Goal: Information Seeking & Learning: Learn about a topic

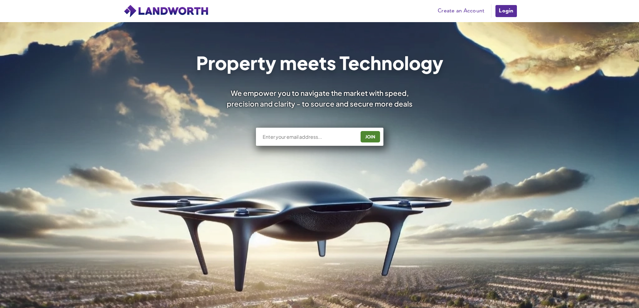
click at [497, 10] on link "Login" at bounding box center [506, 10] width 22 height 13
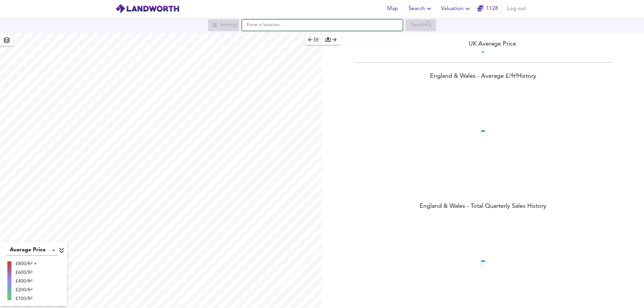
click at [268, 30] on input "text" at bounding box center [322, 24] width 161 height 11
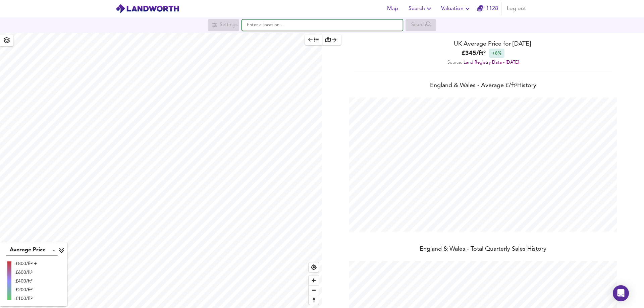
scroll to position [308, 644]
click at [266, 39] on strong "OX29 9PE" at bounding box center [267, 38] width 23 height 5
type input "Langley, Witney OX29 9PE"
checkbox input "false"
checkbox input "true"
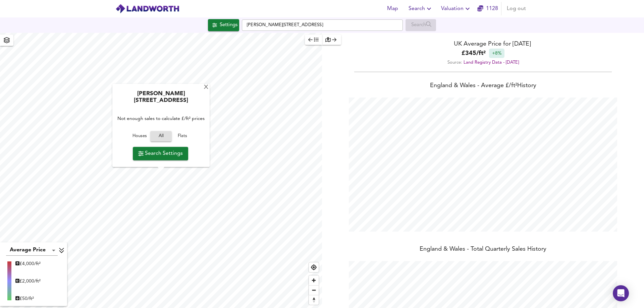
type input "1307"
click at [161, 136] on span "All" at bounding box center [161, 137] width 15 height 8
click at [203, 91] on div "X" at bounding box center [206, 88] width 6 height 6
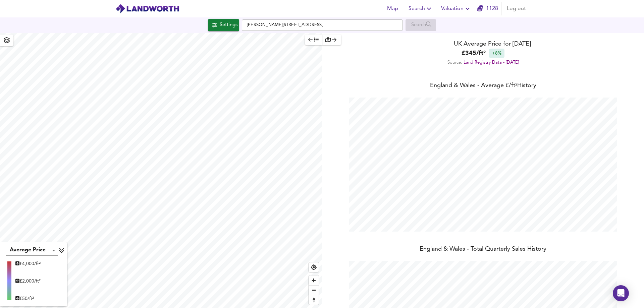
click at [515, 7] on span "Log out" at bounding box center [516, 8] width 19 height 9
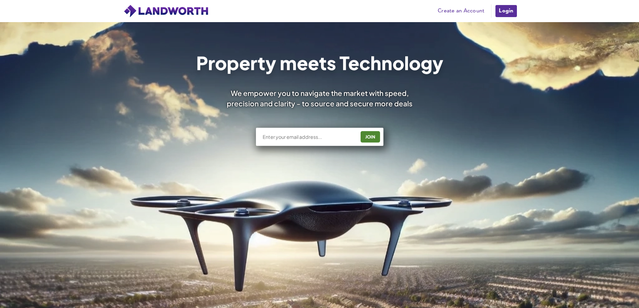
click at [503, 10] on link "Login" at bounding box center [506, 10] width 22 height 13
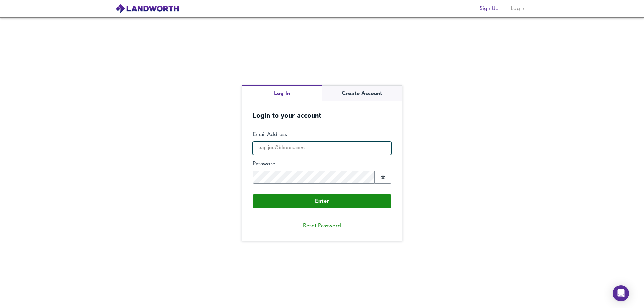
click at [274, 153] on input "Email Address" at bounding box center [322, 148] width 139 height 13
type input "scott.hannah@goldentreefs.co.uk"
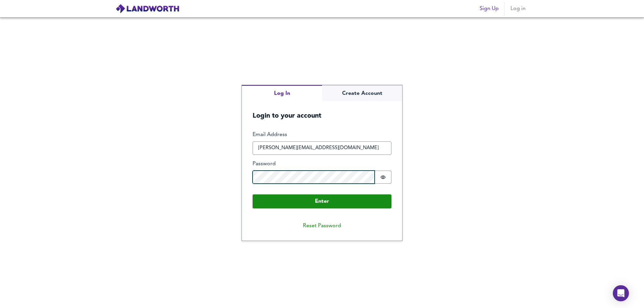
click at [253, 195] on button "Enter" at bounding box center [322, 202] width 139 height 14
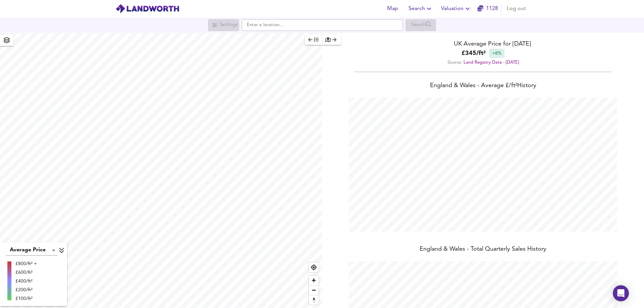
scroll to position [308, 644]
click at [259, 21] on input "text" at bounding box center [322, 24] width 161 height 11
click at [280, 40] on small "Folly Lane, Swinton, Manchester" at bounding box center [327, 39] width 101 height 4
type input "Folly Lane, Swinton, Manchester M27 0DF"
checkbox input "false"
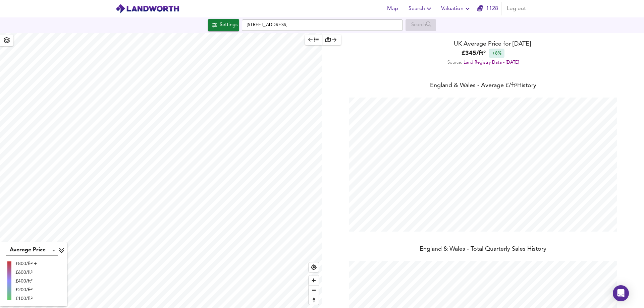
checkbox input "true"
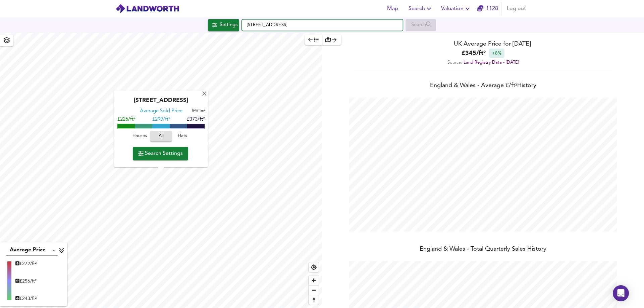
drag, startPoint x: 334, startPoint y: 25, endPoint x: 204, endPoint y: 10, distance: 131.7
click at [204, 10] on div "Map Search Valuation 1128 Log out Settings Folly Lane, Swinton, Manchester M27 …" at bounding box center [322, 154] width 644 height 308
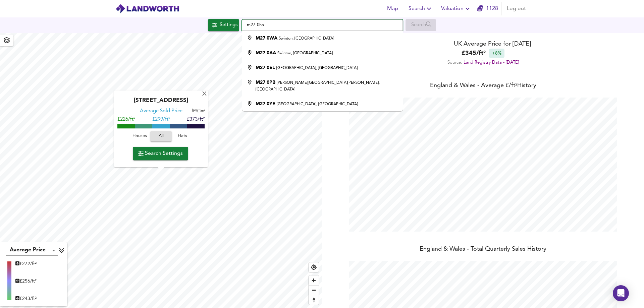
type input "[STREET_ADDRESS]"
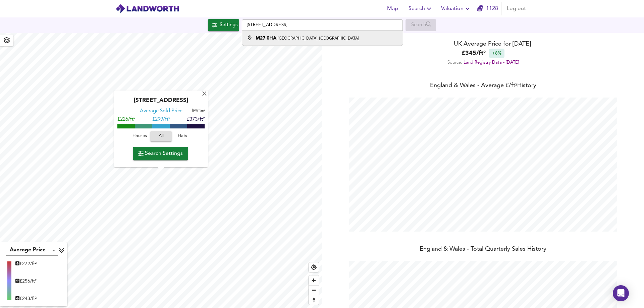
click at [286, 40] on small "[GEOGRAPHIC_DATA], [GEOGRAPHIC_DATA]" at bounding box center [318, 39] width 81 height 4
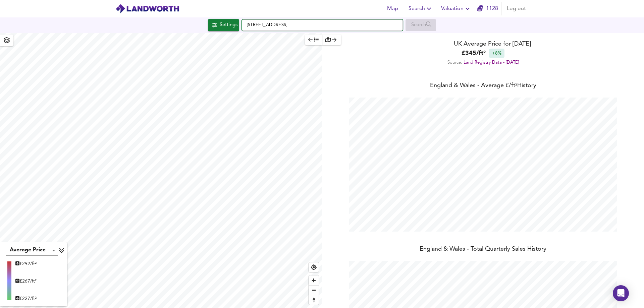
click at [359, 26] on input "Ringlow Park Road, Swinton, Manchester M27 0HA" at bounding box center [322, 24] width 161 height 11
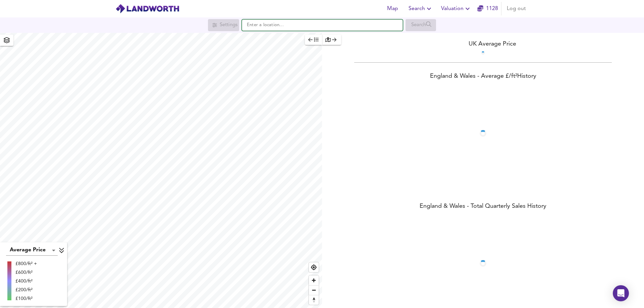
click at [264, 28] on input "text" at bounding box center [322, 24] width 161 height 11
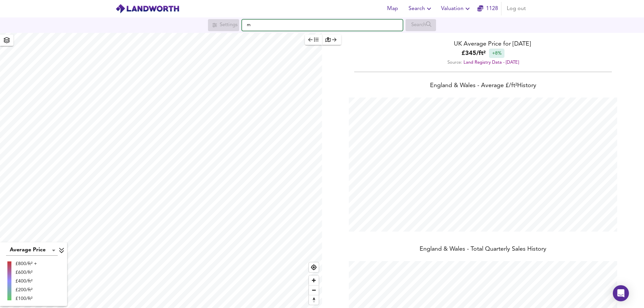
scroll to position [308, 644]
type input "[STREET_ADDRESS]"
click at [293, 37] on small "[GEOGRAPHIC_DATA], [GEOGRAPHIC_DATA]" at bounding box center [318, 39] width 81 height 4
checkbox input "false"
checkbox input "true"
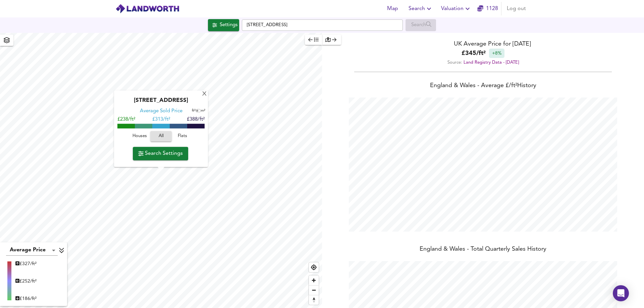
click at [159, 308] on html "Map Search Valuation 1128 Log out Settings Ringlow Park Road, Swinton, Manchest…" at bounding box center [322, 154] width 644 height 308
click at [159, 154] on span "Search Settings" at bounding box center [160, 153] width 45 height 9
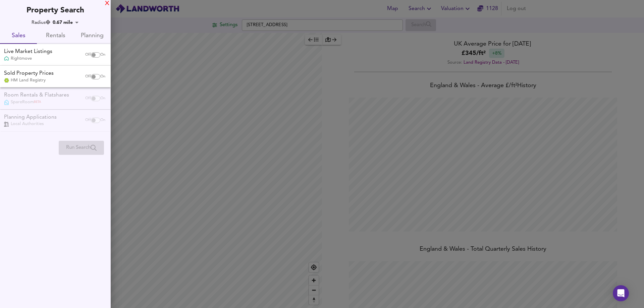
click at [105, 2] on div "X" at bounding box center [107, 3] width 4 height 5
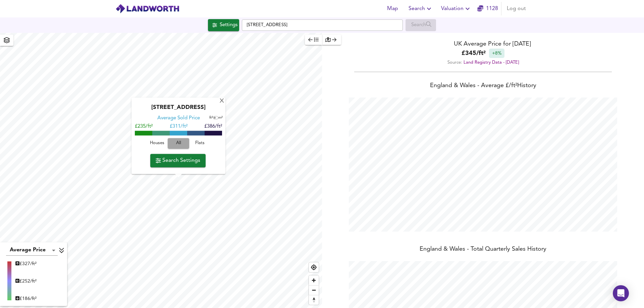
click at [180, 144] on span "All" at bounding box center [178, 144] width 15 height 8
type input "1266"
click at [324, 169] on div "X Allenby Road, M27 0ES Average Sold Price ft² m² £235/ft² £ 311/ft² £386/ft² H…" at bounding box center [322, 170] width 644 height 275
click at [176, 143] on span "All" at bounding box center [178, 144] width 15 height 8
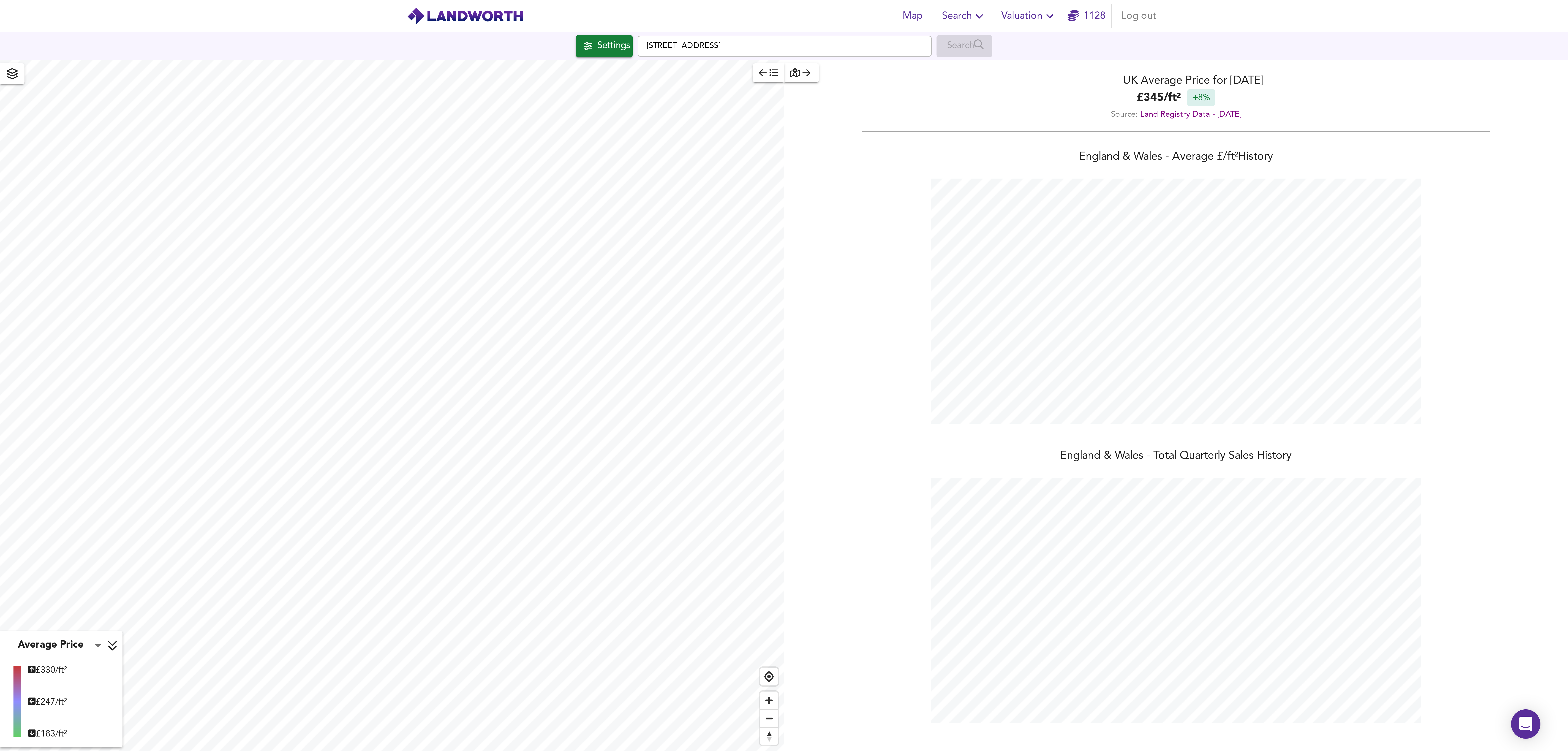
scroll to position [751, 1568]
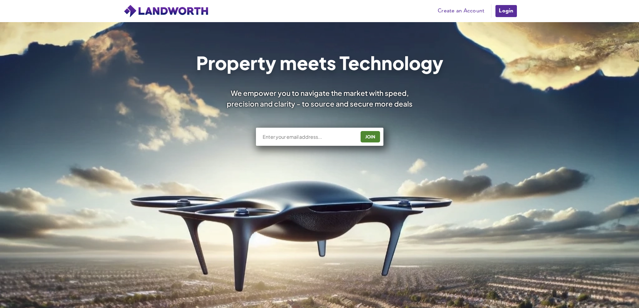
click at [507, 14] on link "Login" at bounding box center [506, 10] width 22 height 13
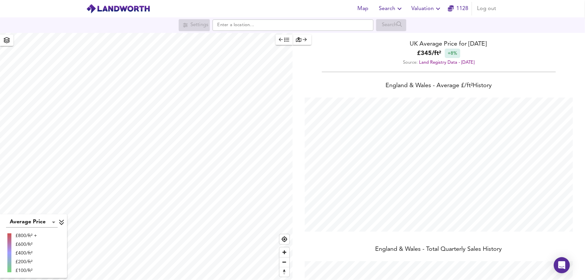
scroll to position [280, 585]
click at [230, 28] on input "text" at bounding box center [293, 24] width 161 height 11
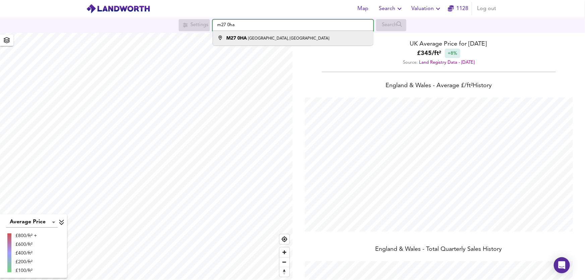
type input "m27 0ha"
click at [232, 40] on strong "M27 0HA" at bounding box center [236, 38] width 21 height 5
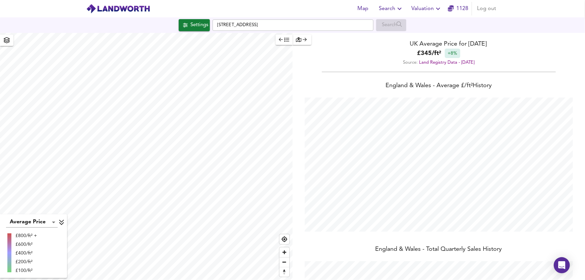
checkbox input "false"
checkbox input "true"
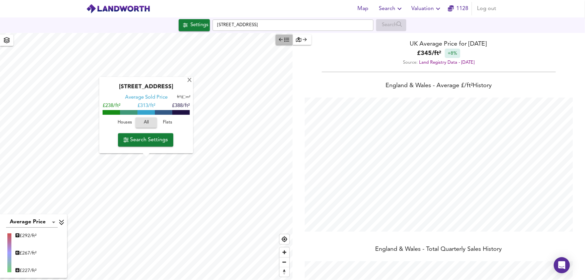
click at [288, 42] on icon "button" at bounding box center [286, 39] width 5 height 5
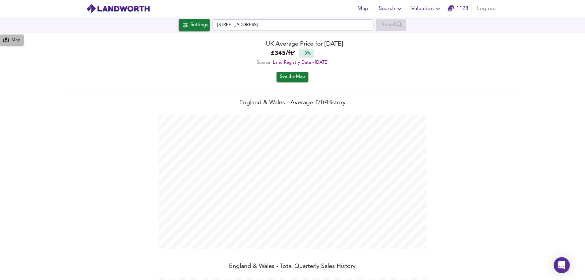
click at [13, 40] on div "Map" at bounding box center [15, 41] width 9 height 8
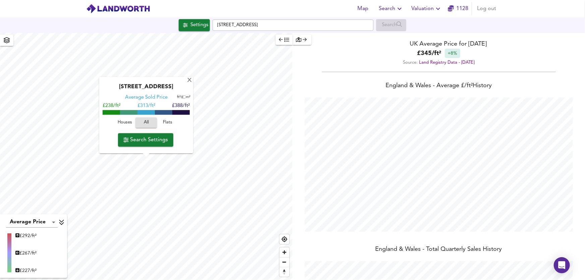
click at [124, 124] on span "Houses" at bounding box center [125, 123] width 18 height 8
click at [167, 123] on span "Flats" at bounding box center [168, 123] width 18 height 8
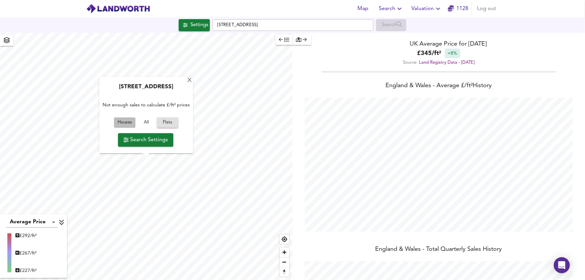
click at [124, 123] on span "Houses" at bounding box center [125, 123] width 18 height 8
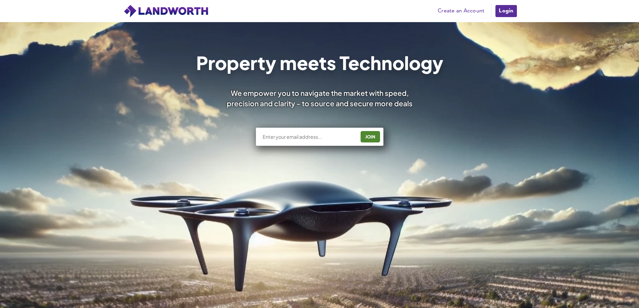
click at [504, 8] on link "Login" at bounding box center [506, 10] width 22 height 13
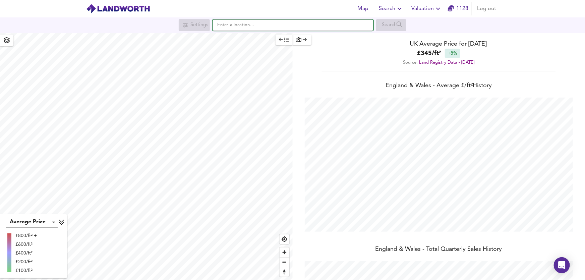
scroll to position [280, 585]
click at [225, 27] on input "text" at bounding box center [293, 24] width 161 height 11
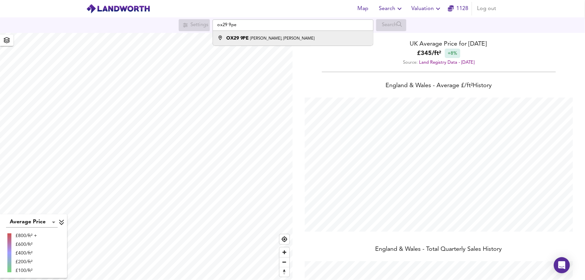
click at [242, 37] on strong "OX29 9PE" at bounding box center [237, 38] width 23 height 5
type input "[PERSON_NAME][STREET_ADDRESS]"
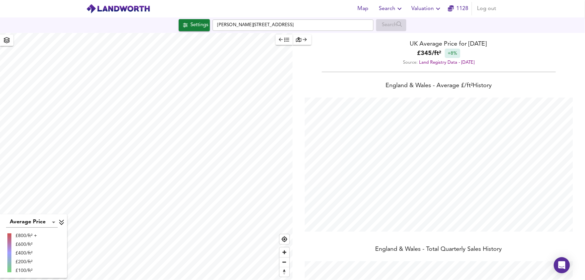
checkbox input "false"
checkbox input "true"
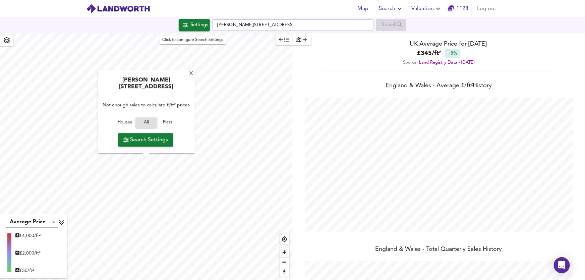
click at [183, 28] on span "Settings" at bounding box center [194, 25] width 28 height 9
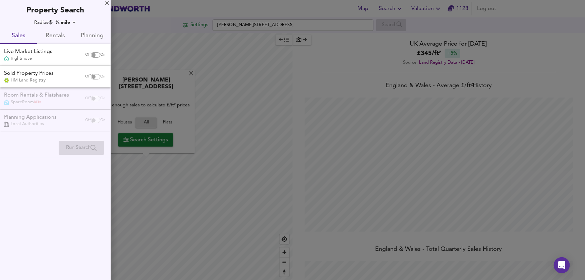
click at [76, 22] on body "Map Search Valuation 1128 Log out Settings Langley, Witney OX29 9PE Search X La…" at bounding box center [292, 140] width 585 height 280
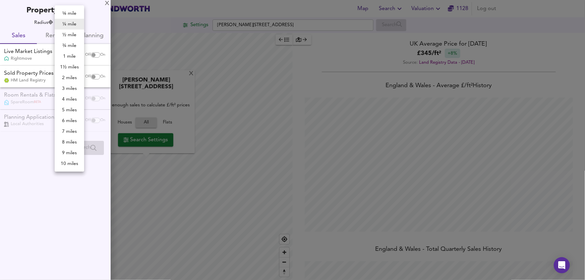
click at [71, 56] on li "1 mile" at bounding box center [70, 56] width 30 height 11
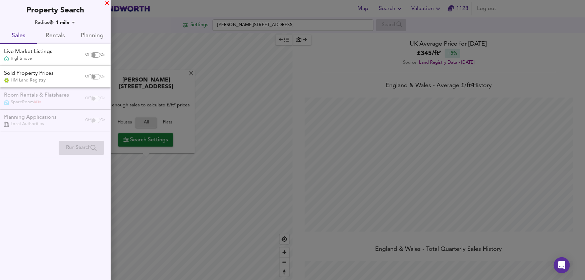
click at [107, 2] on div "X" at bounding box center [107, 3] width 4 height 5
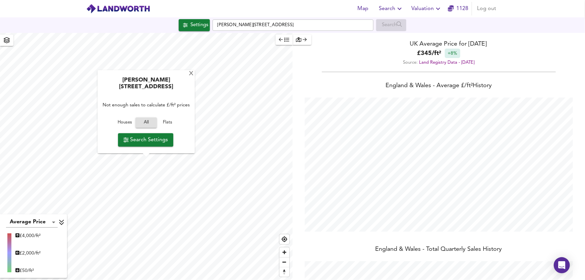
click at [146, 122] on span "All" at bounding box center [146, 123] width 15 height 8
click at [183, 26] on icon "button" at bounding box center [185, 25] width 5 height 5
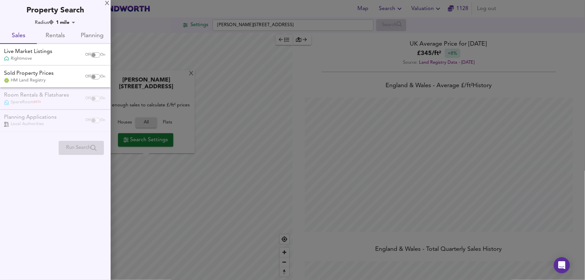
click at [76, 21] on body "Map Search Valuation 1128 Log out Settings Langley, Witney OX29 9PE Search X La…" at bounding box center [292, 140] width 585 height 280
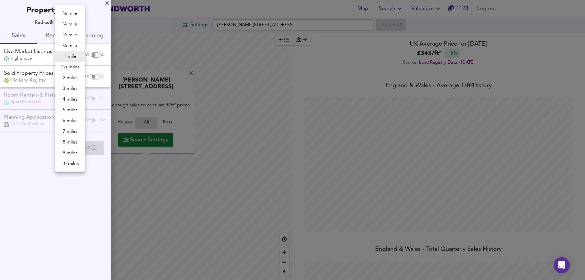
click at [66, 87] on li "3 miles" at bounding box center [70, 88] width 30 height 11
type input "4827"
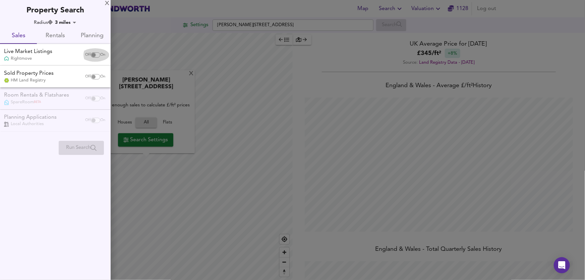
click at [92, 54] on input "checkbox" at bounding box center [94, 54] width 16 height 5
checkbox input "true"
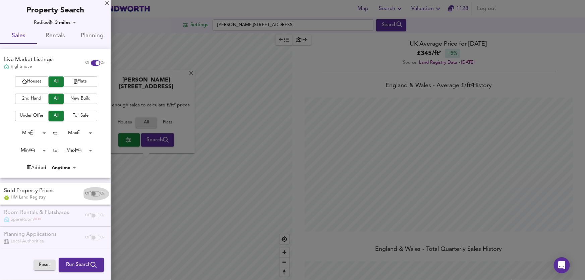
drag, startPoint x: 91, startPoint y: 193, endPoint x: 97, endPoint y: 193, distance: 5.7
click at [97, 193] on input "checkbox" at bounding box center [94, 193] width 16 height 5
checkbox input "true"
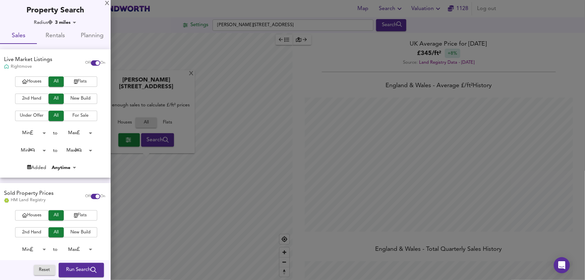
click at [71, 273] on span "Run Search" at bounding box center [81, 270] width 31 height 9
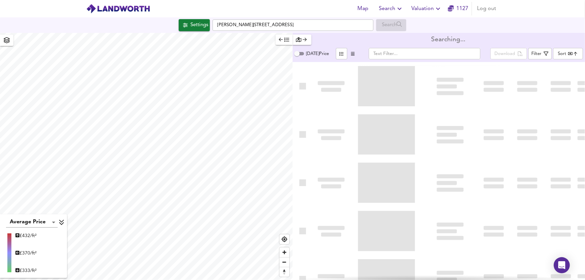
type input "bestdeal"
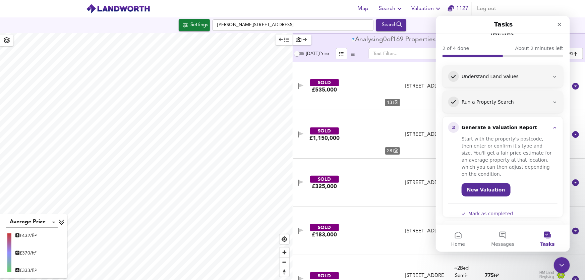
scroll to position [53, 0]
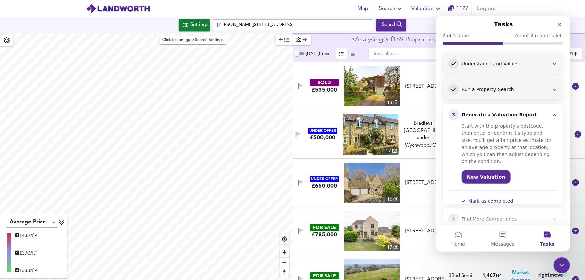
click at [181, 29] on span "Settings" at bounding box center [194, 25] width 28 height 9
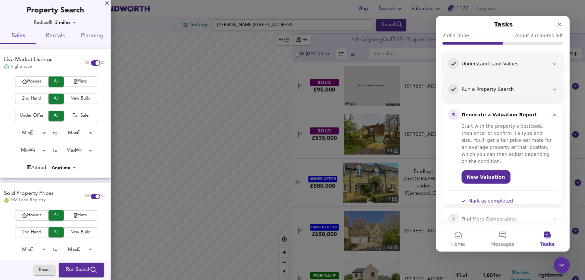
click at [90, 197] on input "checkbox" at bounding box center [98, 196] width 16 height 5
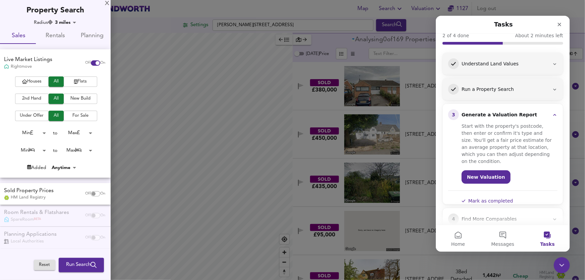
drag, startPoint x: 91, startPoint y: 197, endPoint x: 64, endPoint y: 194, distance: 26.9
click at [64, 194] on div "Sold Property Prices HM Land Registry Off On" at bounding box center [55, 194] width 111 height 22
checkbox input "true"
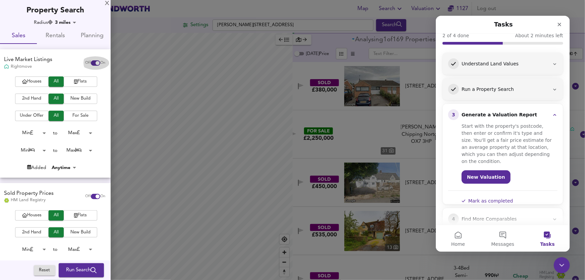
drag, startPoint x: 86, startPoint y: 64, endPoint x: 91, endPoint y: 99, distance: 36.0
click at [81, 65] on div "Off On" at bounding box center [95, 62] width 28 height 13
checkbox input "false"
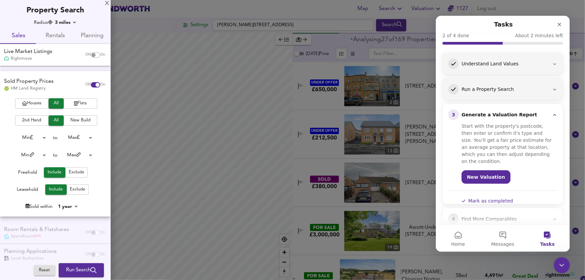
click at [72, 271] on span "Run Search" at bounding box center [81, 270] width 31 height 9
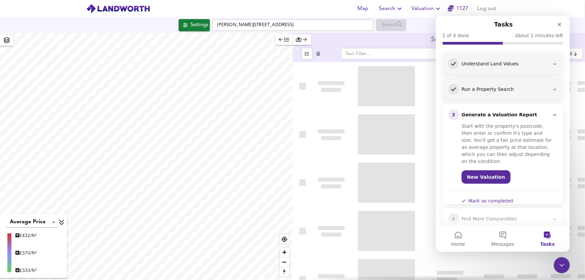
type input "cheapest"
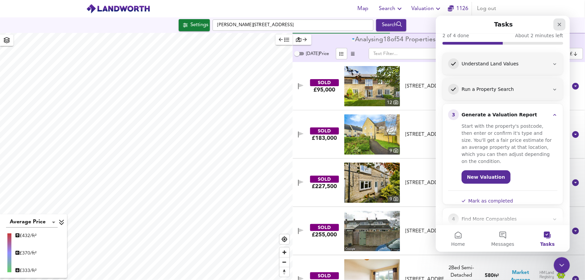
click at [559, 25] on icon "Close" at bounding box center [559, 23] width 5 height 5
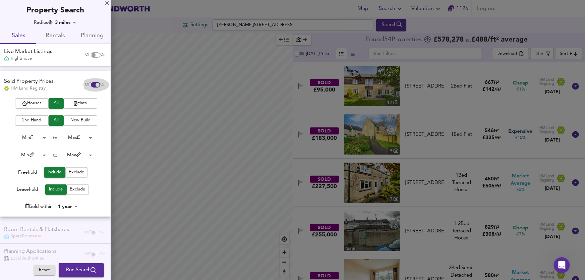
drag, startPoint x: 90, startPoint y: 87, endPoint x: 80, endPoint y: 86, distance: 9.7
click at [85, 86] on span "Off On" at bounding box center [95, 84] width 20 height 5
checkbox input "false"
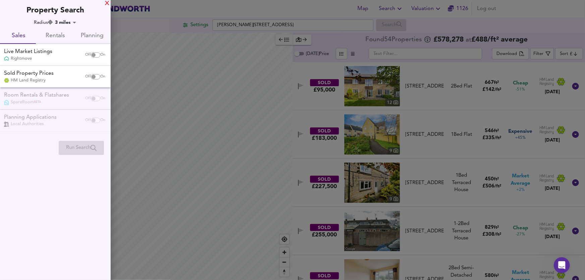
click at [106, 3] on div "X" at bounding box center [107, 3] width 4 height 5
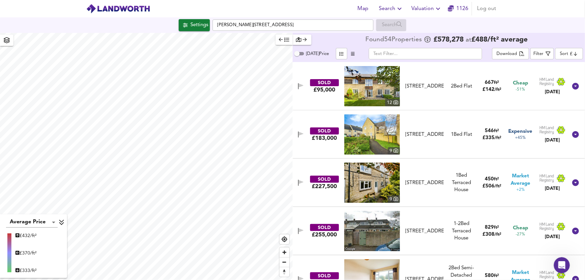
click at [401, 7] on icon "button" at bounding box center [400, 9] width 8 height 8
click at [393, 24] on li "New Search" at bounding box center [391, 24] width 66 height 12
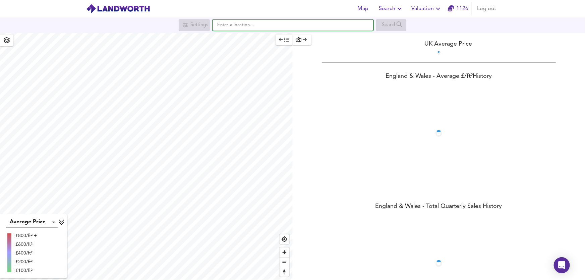
click at [230, 24] on input "text" at bounding box center [293, 24] width 161 height 11
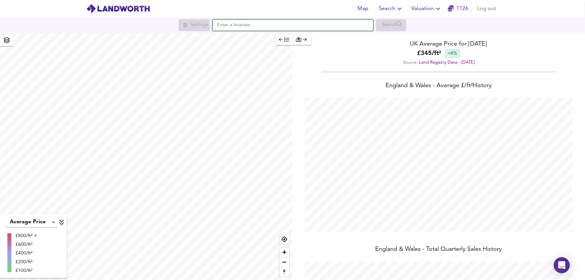
scroll to position [280, 585]
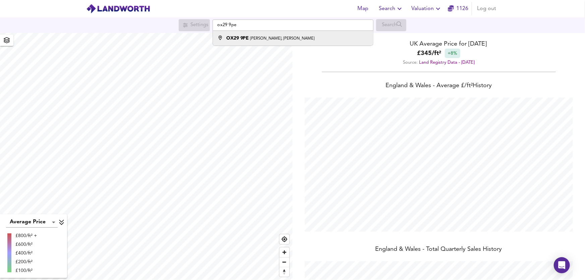
click at [234, 39] on strong "OX29 9PE" at bounding box center [237, 38] width 23 height 5
type input "[PERSON_NAME][STREET_ADDRESS]"
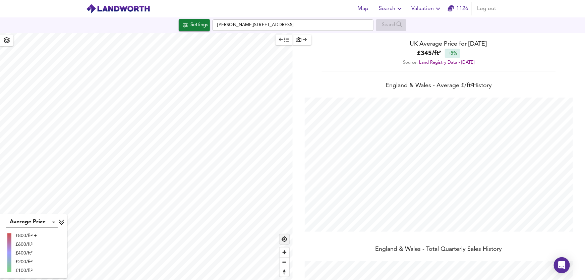
checkbox input "false"
checkbox input "true"
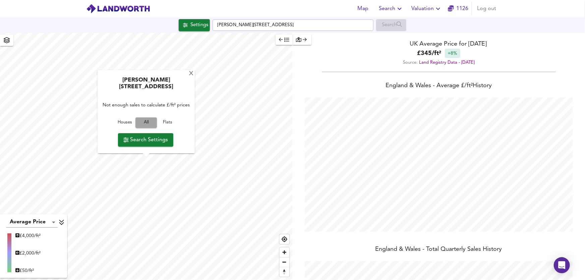
click at [143, 121] on span "All" at bounding box center [146, 123] width 15 height 8
click at [146, 119] on span "All" at bounding box center [146, 123] width 15 height 8
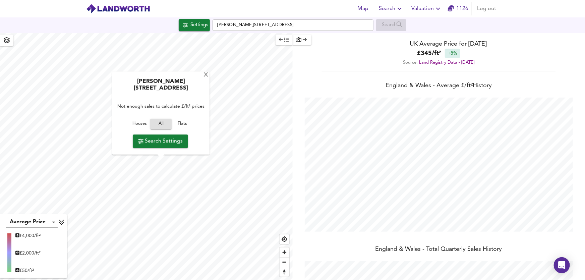
type input "1575"
click at [162, 280] on html "Map Search Valuation 1126 Log out Settings Langley, Witney OX29 9PE Search X La…" at bounding box center [292, 140] width 585 height 280
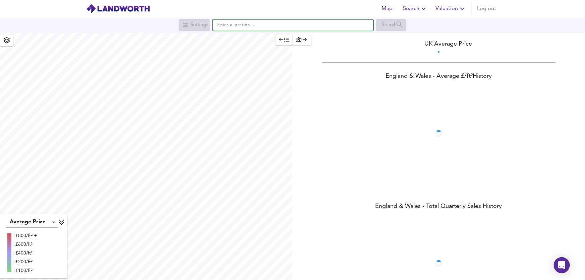
click at [236, 28] on input "text" at bounding box center [293, 24] width 161 height 11
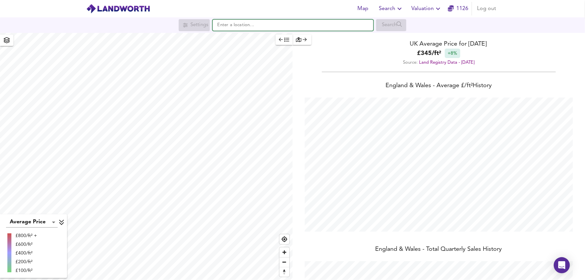
scroll to position [280, 585]
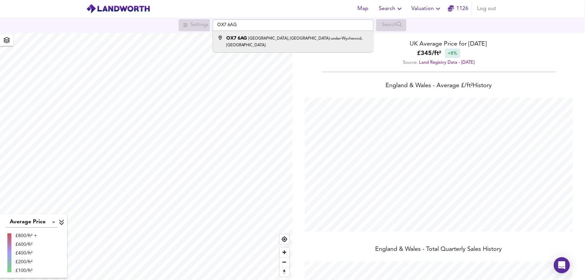
click at [248, 39] on div "OX7 6AG Shipton Road, Ascott-under-Wychwood, Chipping Norton" at bounding box center [297, 41] width 142 height 13
type input "Shipton Road, Ascott-under-Wychwood, Chipping Norton OX7 6AG"
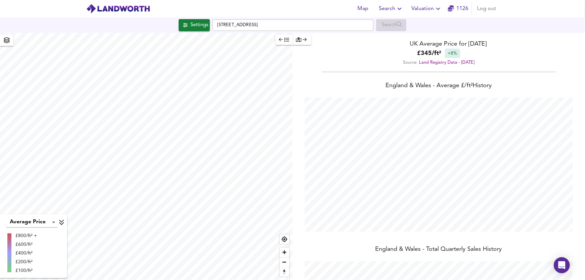
checkbox input "false"
checkbox input "true"
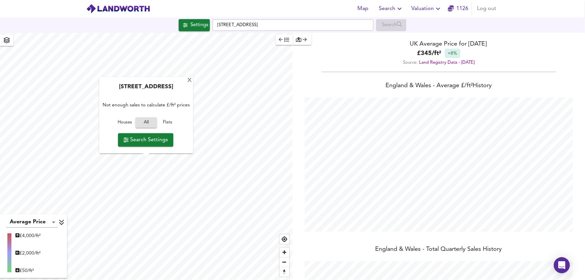
click at [145, 120] on span "All" at bounding box center [146, 123] width 15 height 8
type input "1200"
click at [139, 140] on span "Search Settings" at bounding box center [145, 139] width 45 height 9
